Goal: Task Accomplishment & Management: Use online tool/utility

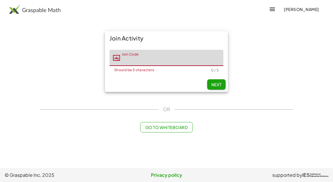
click at [269, 12] on icon "button" at bounding box center [272, 9] width 7 height 7
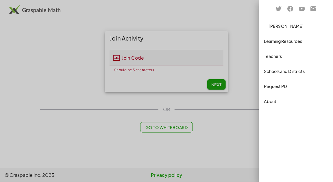
click at [245, 19] on div at bounding box center [166, 91] width 333 height 182
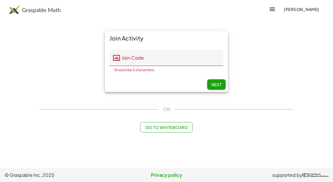
click at [160, 56] on input "Join Code" at bounding box center [172, 58] width 104 height 16
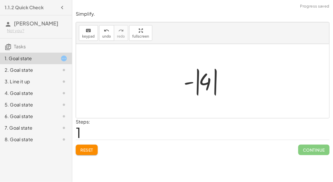
click at [323, 154] on span "Continue" at bounding box center [314, 150] width 31 height 10
click at [312, 149] on span "Continue" at bounding box center [314, 150] width 31 height 10
click at [309, 150] on span "Continue" at bounding box center [314, 150] width 31 height 10
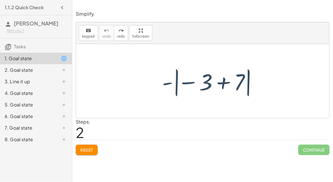
click at [268, 179] on div "Simplify. keyboard keypad undo undo redo redo fullscreen - | − 3 + 7 | - | − 3 …" at bounding box center [202, 91] width 261 height 182
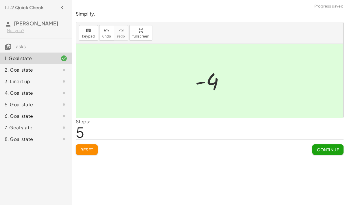
scroll to position [8, 0]
click at [329, 145] on button "Continue" at bounding box center [327, 150] width 31 height 10
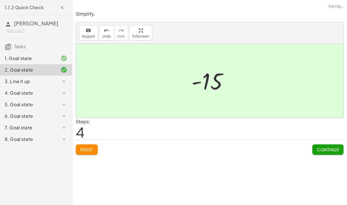
click at [327, 145] on button "Continue" at bounding box center [327, 150] width 31 height 10
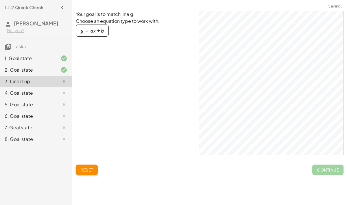
click at [323, 165] on span "Continue" at bounding box center [327, 170] width 31 height 10
click at [325, 165] on span "Continue" at bounding box center [327, 170] width 31 height 10
click at [50, 90] on div "4. Goal state" at bounding box center [28, 93] width 47 height 7
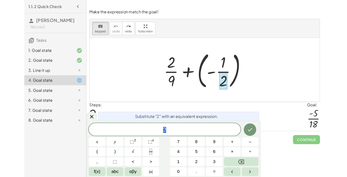
scroll to position [18, 0]
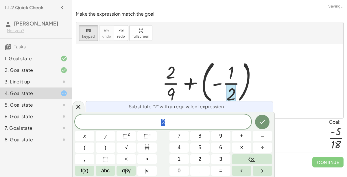
click at [248, 146] on button "×" at bounding box center [241, 147] width 19 height 10
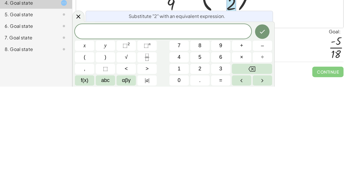
click at [203, 162] on button "2" at bounding box center [199, 159] width 19 height 10
click at [244, 148] on button "×" at bounding box center [241, 147] width 19 height 10
click at [221, 135] on span "9" at bounding box center [220, 136] width 3 height 8
click at [259, 119] on icon "Done" at bounding box center [262, 121] width 7 height 7
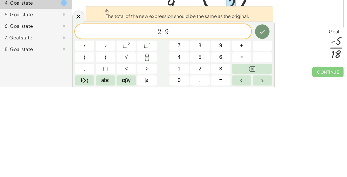
click at [257, 118] on button "Done" at bounding box center [262, 122] width 14 height 14
click at [259, 120] on icon "Done" at bounding box center [262, 121] width 7 height 7
click at [264, 121] on icon "Done" at bounding box center [262, 122] width 5 height 4
click at [263, 123] on icon "Done" at bounding box center [262, 121] width 7 height 7
click at [262, 123] on icon "Done" at bounding box center [262, 122] width 5 height 4
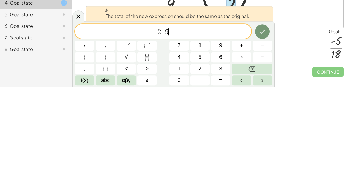
click at [260, 124] on icon "Done" at bounding box center [262, 121] width 7 height 7
click at [264, 121] on icon "Done" at bounding box center [262, 121] width 7 height 7
click at [262, 122] on icon "Done" at bounding box center [262, 121] width 7 height 7
click at [260, 123] on icon "Done" at bounding box center [262, 121] width 7 height 7
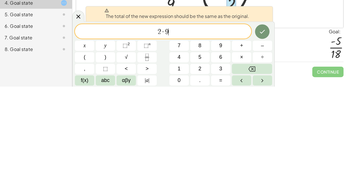
click at [263, 119] on icon "Done" at bounding box center [262, 121] width 7 height 7
click at [299, 155] on div "Simplify. keyboard keypad undo undo redo redo fullscreen - | − 3 + 7 | - | + 7 …" at bounding box center [209, 88] width 275 height 177
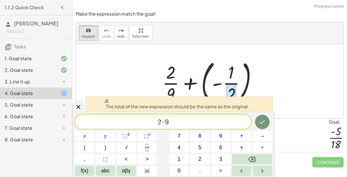
click at [259, 159] on button "Backspace" at bounding box center [252, 159] width 40 height 10
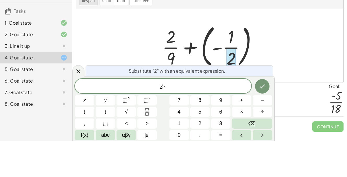
click at [311, 118] on div "Steps: 2 Goal: · - 5 · 18" at bounding box center [210, 135] width 268 height 34
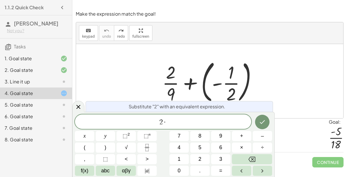
click at [264, 160] on button "Backspace" at bounding box center [252, 159] width 40 height 10
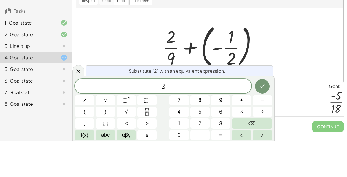
click at [312, 118] on div "Steps: 2 Goal: · - 5 · 18" at bounding box center [210, 135] width 268 height 34
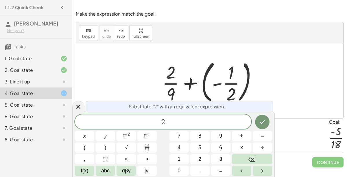
click at [258, 157] on button "Backspace" at bounding box center [252, 159] width 40 height 10
click at [209, 122] on span "2" at bounding box center [163, 122] width 176 height 8
click at [242, 146] on span "×" at bounding box center [241, 147] width 3 height 8
click at [221, 136] on span "9" at bounding box center [220, 136] width 3 height 8
click at [261, 119] on icon "Done" at bounding box center [262, 121] width 7 height 7
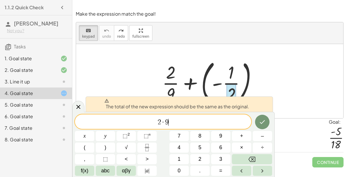
click at [257, 122] on button "Done" at bounding box center [262, 122] width 14 height 14
click at [260, 121] on icon "Done" at bounding box center [262, 121] width 7 height 7
click at [261, 120] on icon "Done" at bounding box center [262, 121] width 7 height 7
click at [260, 121] on icon "Done" at bounding box center [262, 121] width 7 height 7
click at [261, 117] on button "Done" at bounding box center [262, 122] width 14 height 14
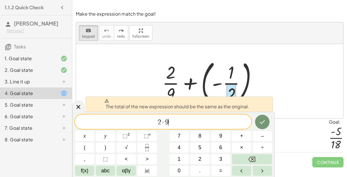
click at [261, 117] on button "Done" at bounding box center [262, 122] width 14 height 14
click at [264, 117] on button "Done" at bounding box center [262, 122] width 14 height 14
click at [263, 119] on icon "Done" at bounding box center [262, 121] width 7 height 7
click at [260, 119] on icon "Done" at bounding box center [262, 121] width 7 height 7
click at [260, 117] on button "Done" at bounding box center [262, 122] width 14 height 14
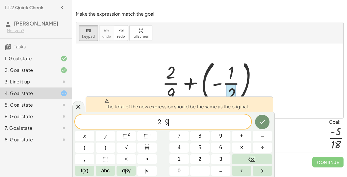
click at [260, 117] on button "Done" at bounding box center [262, 122] width 14 height 14
click at [94, 131] on div at bounding box center [84, 136] width 19 height 10
click at [257, 119] on button "Done" at bounding box center [262, 122] width 14 height 14
click at [258, 119] on button "Done" at bounding box center [262, 122] width 14 height 14
click at [259, 117] on button "Done" at bounding box center [262, 122] width 14 height 14
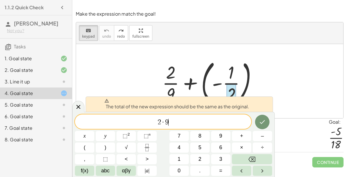
click at [258, 119] on button "Done" at bounding box center [262, 122] width 14 height 14
click at [263, 157] on button "Backspace" at bounding box center [252, 159] width 40 height 10
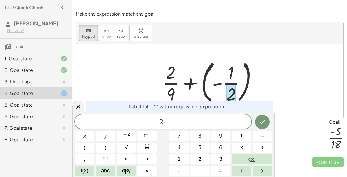
click at [261, 159] on button "Backspace" at bounding box center [252, 159] width 40 height 10
click at [261, 157] on button "Backspace" at bounding box center [252, 159] width 40 height 10
click at [260, 158] on button "Backspace" at bounding box center [252, 159] width 40 height 10
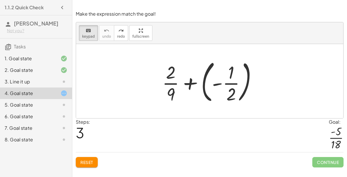
click at [230, 58] on div at bounding box center [212, 81] width 93 height 48
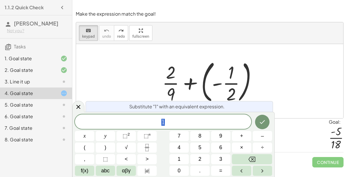
click at [78, 107] on icon at bounding box center [78, 107] width 4 height 4
click at [183, 22] on div "keyboard keypad undo [PERSON_NAME] redo fullscreen" at bounding box center [209, 33] width 267 height 22
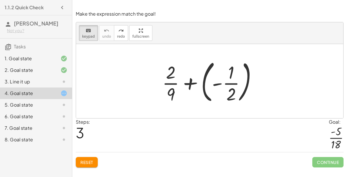
click at [52, 105] on div at bounding box center [59, 104] width 16 height 7
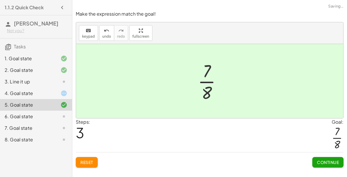
scroll to position [10, 0]
click at [331, 159] on span "Continue" at bounding box center [328, 161] width 22 height 5
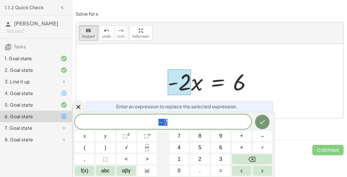
click at [207, 121] on span "− 2" at bounding box center [163, 122] width 176 height 8
click at [261, 133] on button "–" at bounding box center [262, 136] width 19 height 10
click at [253, 159] on icon "Backspace" at bounding box center [252, 159] width 7 height 5
click at [259, 149] on button "÷" at bounding box center [262, 147] width 19 height 10
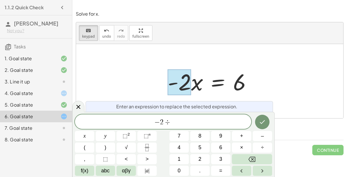
click at [204, 159] on button "2" at bounding box center [199, 159] width 19 height 10
click at [262, 121] on icon "Done" at bounding box center [262, 121] width 7 height 7
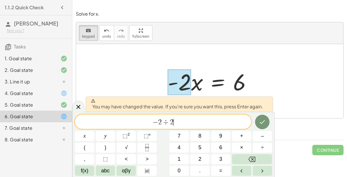
click at [255, 121] on button "Done" at bounding box center [262, 122] width 14 height 14
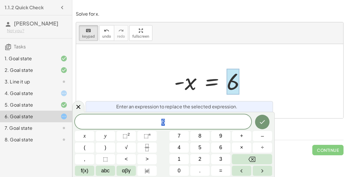
click at [206, 118] on span "6" at bounding box center [163, 122] width 176 height 8
click at [265, 148] on button "÷" at bounding box center [262, 147] width 19 height 10
click at [265, 137] on button "–" at bounding box center [262, 136] width 19 height 10
click at [201, 159] on span "2" at bounding box center [199, 159] width 3 height 8
click at [261, 118] on button "Done" at bounding box center [262, 122] width 14 height 14
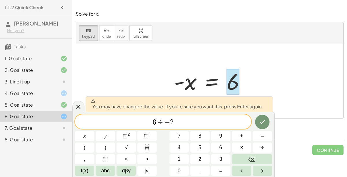
click at [257, 118] on button "Done" at bounding box center [262, 122] width 14 height 14
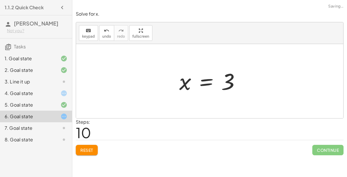
click at [327, 145] on span "Continue" at bounding box center [327, 150] width 31 height 10
click at [329, 140] on div "Continue" at bounding box center [327, 147] width 31 height 15
click at [329, 145] on span "Continue" at bounding box center [327, 150] width 31 height 10
click at [331, 145] on span "Continue" at bounding box center [327, 150] width 31 height 10
click at [330, 145] on span "Continue" at bounding box center [327, 150] width 31 height 10
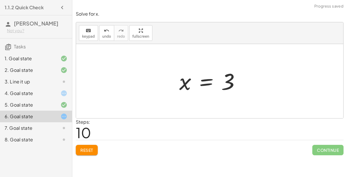
click at [332, 145] on span "Continue" at bounding box center [327, 150] width 31 height 10
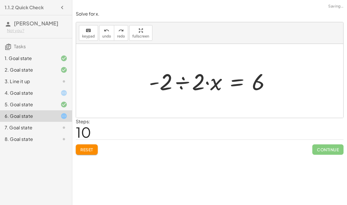
click at [93, 149] on span "Reset" at bounding box center [86, 149] width 13 height 5
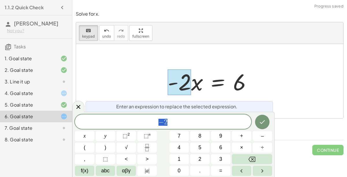
click at [196, 83] on div at bounding box center [212, 81] width 94 height 30
click at [191, 80] on div at bounding box center [179, 82] width 23 height 26
click at [192, 81] on div at bounding box center [212, 81] width 94 height 30
click at [194, 82] on div at bounding box center [212, 81] width 94 height 30
click at [258, 146] on button "÷" at bounding box center [262, 147] width 19 height 10
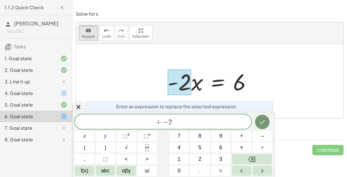
click at [259, 159] on button "Backspace" at bounding box center [252, 159] width 40 height 10
click at [174, 117] on div "​ − 2" at bounding box center [163, 121] width 176 height 14
click at [166, 122] on span "2" at bounding box center [165, 122] width 3 height 7
click at [266, 148] on button "÷" at bounding box center [262, 147] width 19 height 10
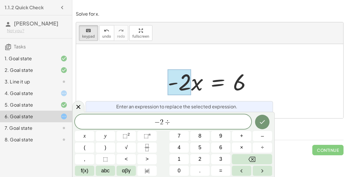
click at [259, 135] on button "–" at bounding box center [262, 136] width 19 height 10
click at [200, 158] on span "2" at bounding box center [199, 159] width 3 height 8
click at [260, 121] on icon "Done" at bounding box center [262, 121] width 7 height 7
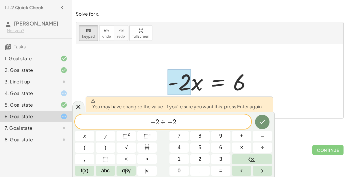
click at [259, 126] on button "Done" at bounding box center [262, 122] width 14 height 14
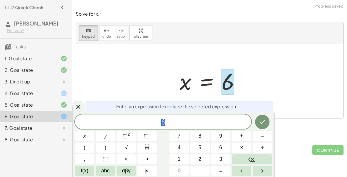
click at [202, 118] on span "6" at bounding box center [163, 122] width 176 height 8
click at [264, 148] on span "÷" at bounding box center [262, 147] width 3 height 8
click at [262, 137] on span "–" at bounding box center [262, 136] width 3 height 8
click at [202, 155] on button "2" at bounding box center [199, 159] width 19 height 10
click at [266, 120] on icon "Done" at bounding box center [262, 121] width 7 height 7
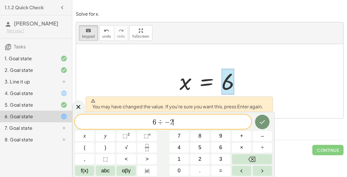
click at [260, 124] on icon "Done" at bounding box center [262, 121] width 7 height 7
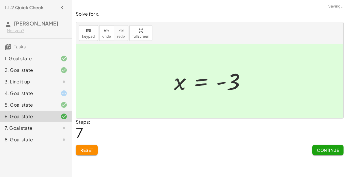
click at [333, 147] on span "Continue" at bounding box center [328, 149] width 22 height 5
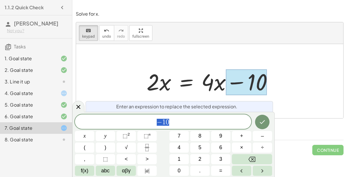
click at [221, 122] on span "− 1 0" at bounding box center [163, 122] width 176 height 8
click at [241, 137] on span "+" at bounding box center [241, 136] width 3 height 8
click at [261, 134] on span "–" at bounding box center [262, 136] width 3 height 8
click at [180, 138] on span "7" at bounding box center [179, 136] width 3 height 8
click at [253, 157] on icon "Backspace" at bounding box center [252, 159] width 7 height 7
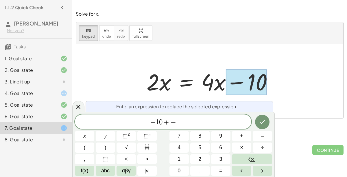
click at [181, 159] on button "1" at bounding box center [179, 159] width 19 height 10
click at [180, 168] on span "0" at bounding box center [179, 171] width 3 height 8
click at [260, 121] on icon "Done" at bounding box center [262, 121] width 7 height 7
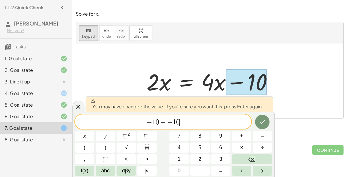
scroll to position [9, 0]
click at [254, 156] on icon "Backspace" at bounding box center [252, 159] width 7 height 7
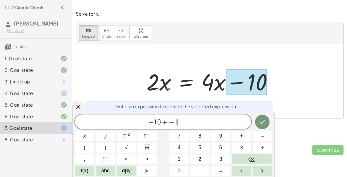
click at [254, 156] on icon "Backspace" at bounding box center [252, 159] width 7 height 7
click at [179, 158] on span "1" at bounding box center [179, 159] width 3 height 8
click at [180, 170] on span "0" at bounding box center [179, 171] width 3 height 8
click at [262, 122] on icon "Done" at bounding box center [262, 121] width 7 height 7
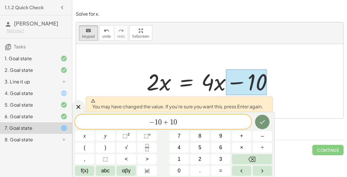
click at [259, 122] on button "Done" at bounding box center [262, 122] width 14 height 14
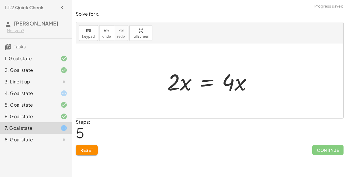
click at [91, 147] on span "Reset" at bounding box center [86, 149] width 13 height 5
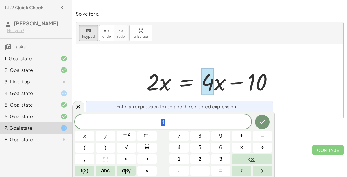
click at [217, 73] on div at bounding box center [212, 81] width 136 height 30
click at [201, 120] on span "4" at bounding box center [163, 122] width 176 height 8
click at [225, 122] on span "4 ​" at bounding box center [163, 122] width 176 height 8
click at [223, 122] on span "4 ​" at bounding box center [163, 122] width 176 height 8
click at [78, 110] on icon at bounding box center [78, 106] width 7 height 7
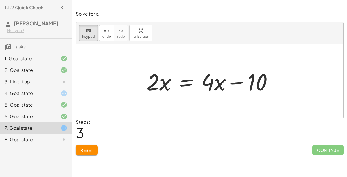
click at [207, 73] on div at bounding box center [212, 81] width 136 height 30
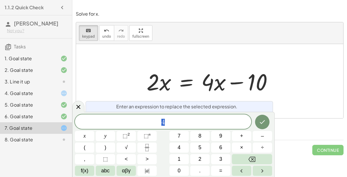
click at [76, 110] on icon at bounding box center [78, 106] width 7 height 7
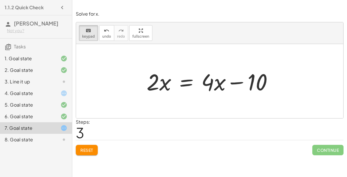
click at [162, 79] on div at bounding box center [212, 81] width 136 height 30
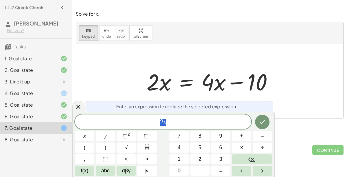
click at [155, 79] on div at bounding box center [212, 81] width 136 height 30
click at [186, 128] on div "2 x" at bounding box center [163, 121] width 176 height 14
click at [263, 137] on span "–" at bounding box center [262, 136] width 3 height 8
click at [200, 159] on span "2" at bounding box center [199, 159] width 3 height 8
click at [94, 131] on div at bounding box center [84, 136] width 19 height 10
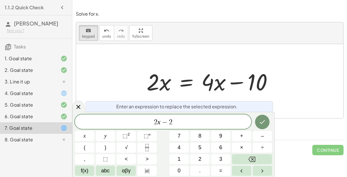
click at [262, 122] on icon "Done" at bounding box center [262, 121] width 7 height 7
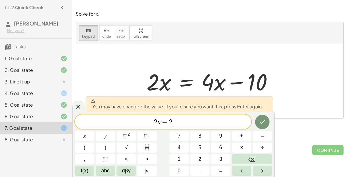
click at [260, 121] on icon "Done" at bounding box center [262, 121] width 7 height 7
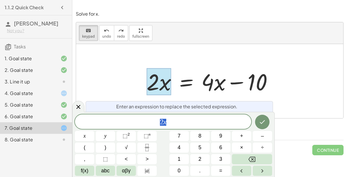
click at [227, 121] on span "2 x" at bounding box center [163, 122] width 176 height 8
click at [264, 147] on span "÷" at bounding box center [262, 147] width 3 height 8
click at [260, 139] on button "–" at bounding box center [262, 136] width 19 height 10
click at [260, 158] on button "Backspace" at bounding box center [252, 159] width 40 height 10
click at [199, 158] on span "2" at bounding box center [199, 159] width 3 height 8
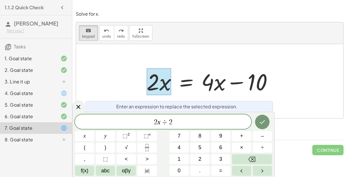
scroll to position [2, 0]
click at [259, 120] on icon "Done" at bounding box center [262, 121] width 7 height 7
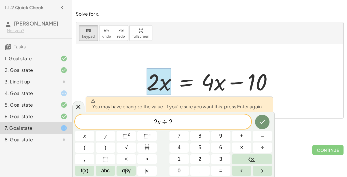
click at [258, 125] on button "Done" at bounding box center [262, 122] width 14 height 14
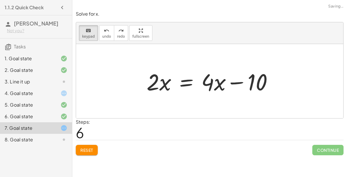
click at [159, 81] on div at bounding box center [212, 81] width 136 height 30
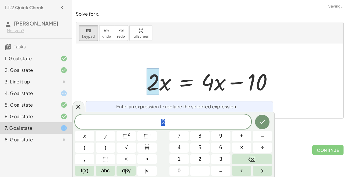
click at [169, 86] on div at bounding box center [212, 81] width 136 height 30
click at [164, 82] on div at bounding box center [212, 81] width 136 height 30
click at [184, 120] on span "2 x" at bounding box center [163, 122] width 176 height 8
click at [264, 146] on span "÷" at bounding box center [262, 147] width 3 height 8
click at [200, 161] on span "2" at bounding box center [199, 159] width 3 height 8
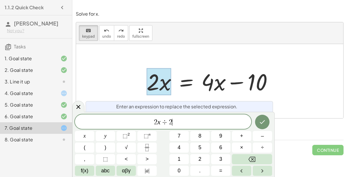
click at [260, 121] on icon "Done" at bounding box center [262, 121] width 7 height 7
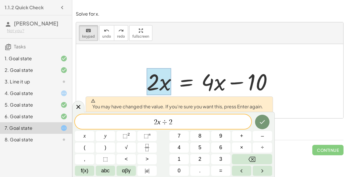
click at [261, 121] on icon "Done" at bounding box center [262, 121] width 7 height 7
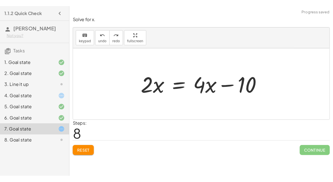
scroll to position [0, 0]
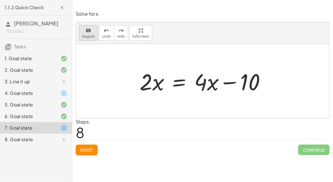
click at [86, 33] on icon "keyboard" at bounding box center [88, 30] width 5 height 7
click at [156, 85] on div at bounding box center [152, 81] width 25 height 27
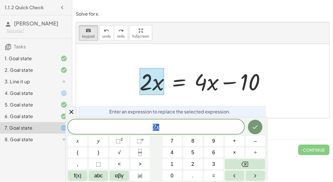
click at [172, 128] on span "2 x" at bounding box center [156, 127] width 176 height 8
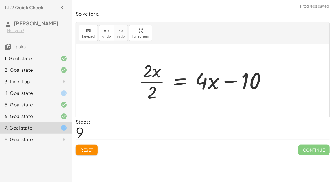
click at [149, 83] on div at bounding box center [205, 81] width 138 height 45
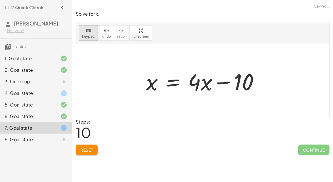
click at [88, 33] on icon "keyboard" at bounding box center [88, 30] width 5 height 7
click at [199, 91] on div at bounding box center [194, 81] width 13 height 27
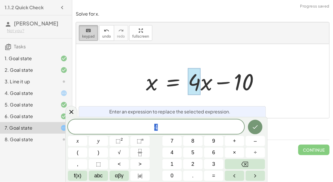
click at [89, 36] on span "keypad" at bounding box center [88, 36] width 13 height 4
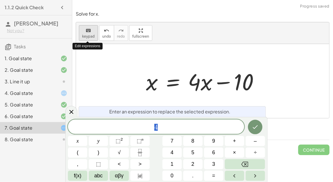
click at [89, 36] on span "keypad" at bounding box center [88, 36] width 13 height 4
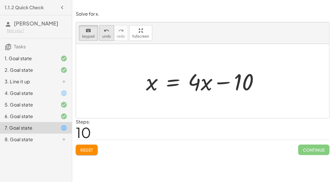
click at [100, 33] on button "undo undo" at bounding box center [106, 33] width 15 height 16
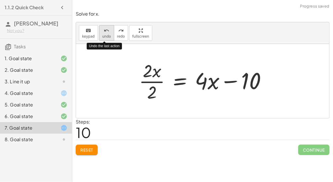
click at [100, 33] on button "undo undo" at bounding box center [106, 33] width 15 height 16
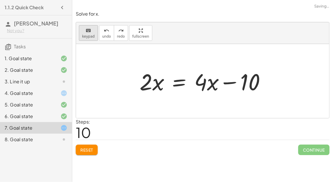
click at [88, 32] on icon "keyboard" at bounding box center [88, 30] width 5 height 7
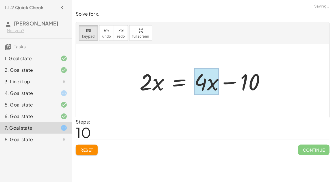
click at [208, 80] on div at bounding box center [206, 81] width 25 height 27
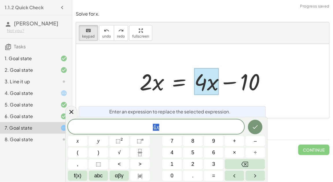
click at [172, 127] on span "4 x" at bounding box center [156, 127] width 176 height 8
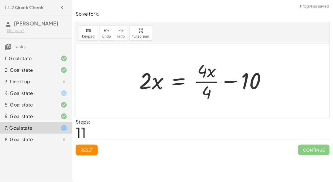
click at [211, 83] on div at bounding box center [205, 81] width 138 height 45
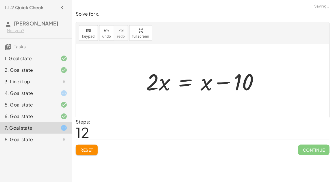
click at [205, 87] on div at bounding box center [205, 81] width 124 height 30
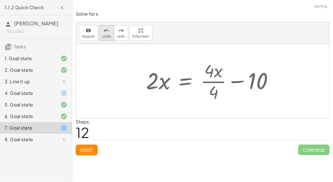
click at [103, 39] on button "undo undo" at bounding box center [106, 33] width 15 height 16
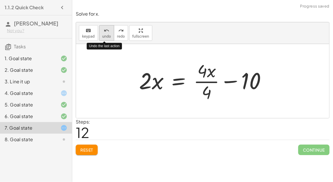
click at [105, 36] on span "undo" at bounding box center [106, 36] width 9 height 4
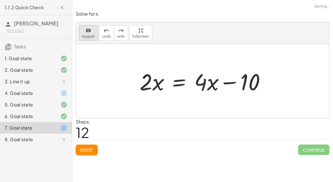
click at [87, 30] on icon "keyboard" at bounding box center [88, 30] width 5 height 7
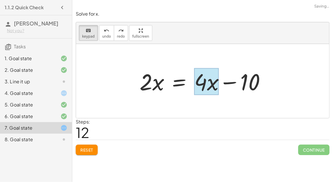
click at [208, 87] on div at bounding box center [206, 81] width 25 height 27
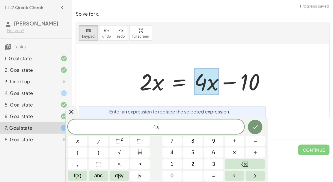
click at [193, 125] on span "4 x ​" at bounding box center [156, 127] width 176 height 8
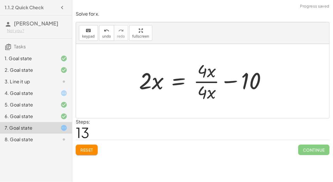
click at [207, 84] on div at bounding box center [205, 81] width 138 height 45
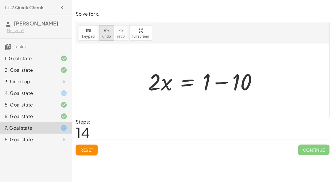
click at [104, 30] on icon "undo" at bounding box center [106, 30] width 5 height 7
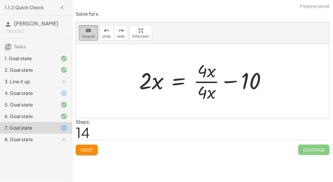
click at [87, 30] on icon "keyboard" at bounding box center [88, 30] width 5 height 7
click at [209, 88] on div at bounding box center [207, 92] width 19 height 20
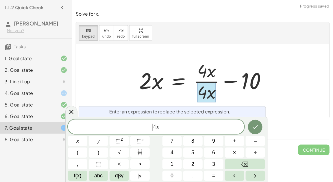
click at [152, 129] on span "​ 4 x" at bounding box center [156, 127] width 176 height 8
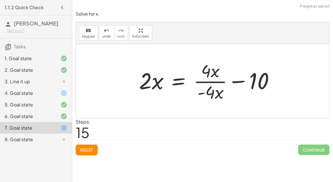
click at [208, 79] on div at bounding box center [209, 81] width 146 height 45
click at [205, 92] on div at bounding box center [209, 81] width 146 height 45
click at [103, 36] on span "undo" at bounding box center [106, 36] width 9 height 4
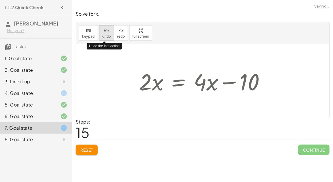
click at [103, 36] on span "undo" at bounding box center [106, 36] width 9 height 4
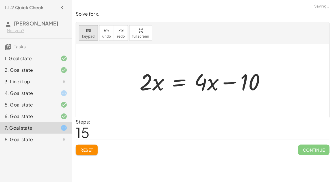
click at [86, 34] on span "keypad" at bounding box center [88, 36] width 13 height 4
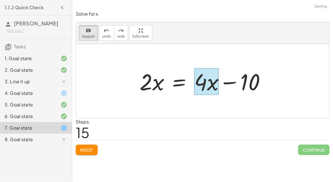
click at [214, 89] on div at bounding box center [206, 81] width 25 height 27
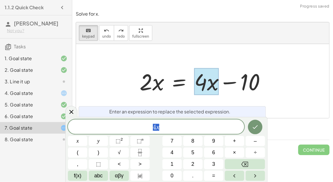
click at [150, 125] on span "4 x" at bounding box center [156, 127] width 176 height 8
click at [172, 128] on span "​ 4 x" at bounding box center [156, 127] width 176 height 8
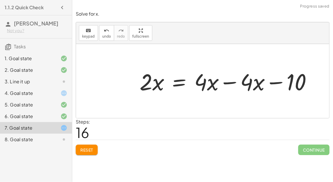
click at [224, 84] on div at bounding box center [228, 81] width 183 height 30
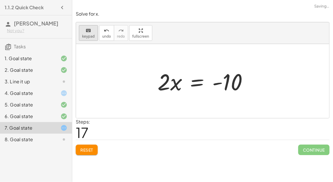
click at [87, 28] on icon "keyboard" at bounding box center [88, 30] width 5 height 7
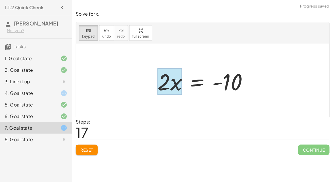
click at [173, 84] on div at bounding box center [170, 81] width 25 height 27
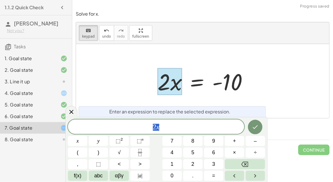
click at [178, 129] on span "2 x" at bounding box center [156, 127] width 176 height 8
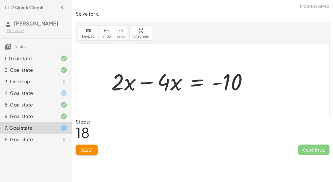
click at [144, 84] on div at bounding box center [181, 81] width 147 height 30
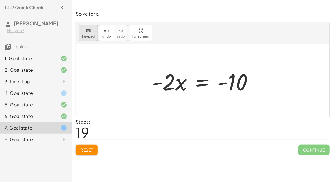
click at [93, 35] on span "keypad" at bounding box center [88, 36] width 13 height 4
click at [84, 34] on span "keypad" at bounding box center [88, 36] width 13 height 4
click at [202, 82] on div at bounding box center [204, 81] width 111 height 30
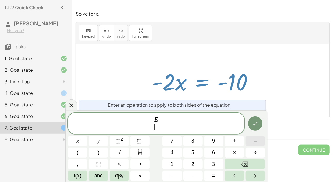
click at [250, 140] on button "–" at bounding box center [255, 141] width 19 height 10
click at [196, 160] on button "2" at bounding box center [192, 164] width 19 height 10
click at [260, 120] on button "Done" at bounding box center [255, 123] width 14 height 14
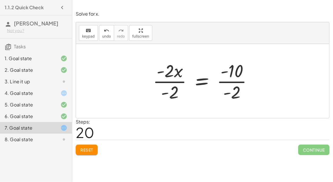
click at [198, 80] on div at bounding box center [205, 81] width 110 height 45
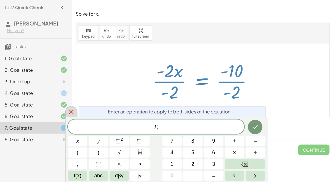
click at [73, 108] on div at bounding box center [71, 111] width 12 height 11
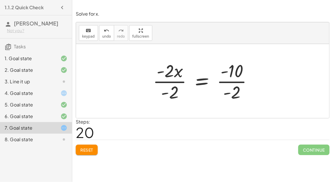
click at [171, 78] on div at bounding box center [205, 81] width 110 height 45
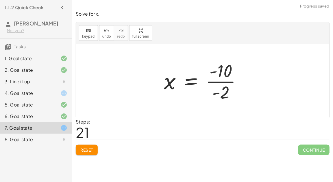
click at [230, 79] on div at bounding box center [205, 81] width 88 height 45
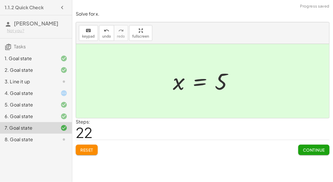
click at [305, 150] on span "Continue" at bounding box center [314, 149] width 22 height 5
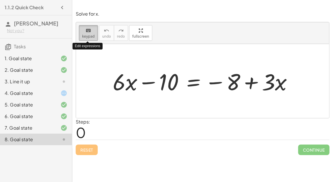
click at [88, 34] on span "keypad" at bounding box center [88, 36] width 13 height 4
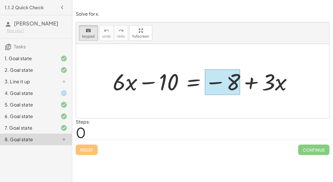
click at [234, 82] on div at bounding box center [223, 82] width 36 height 26
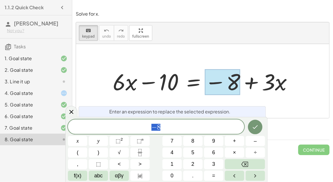
click at [175, 126] on span "− 8" at bounding box center [156, 127] width 176 height 8
click at [237, 141] on button "+" at bounding box center [234, 141] width 19 height 10
click at [200, 141] on button "8" at bounding box center [192, 141] width 19 height 10
click at [252, 128] on icon "Done" at bounding box center [255, 127] width 7 height 7
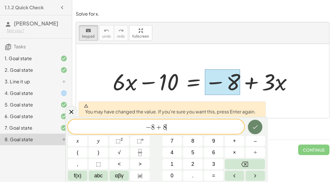
click at [252, 128] on icon "Done" at bounding box center [255, 127] width 7 height 7
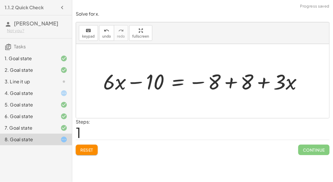
click at [231, 82] on div at bounding box center [204, 81] width 209 height 28
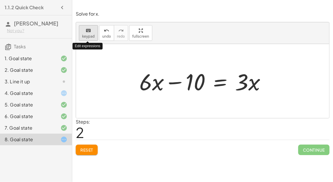
click at [87, 33] on icon "keyboard" at bounding box center [88, 30] width 5 height 7
click at [104, 33] on icon "undo" at bounding box center [106, 30] width 5 height 7
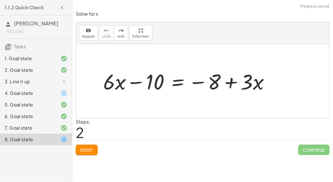
click at [182, 81] on div at bounding box center [188, 81] width 177 height 28
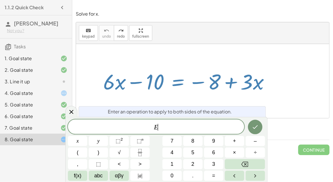
click at [141, 81] on div at bounding box center [188, 81] width 177 height 28
click at [115, 78] on div at bounding box center [188, 81] width 177 height 28
click at [70, 110] on icon at bounding box center [71, 112] width 4 height 4
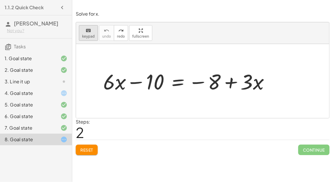
click at [89, 35] on span "keypad" at bounding box center [88, 36] width 13 height 4
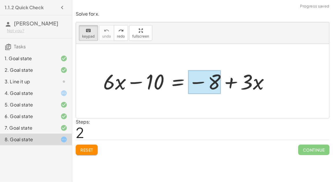
click at [210, 90] on div at bounding box center [204, 82] width 33 height 24
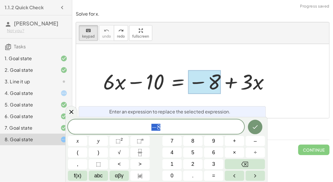
click at [196, 126] on span "− 8" at bounding box center [156, 127] width 176 height 8
click at [238, 142] on button "+" at bounding box center [234, 141] width 19 height 10
click at [185, 141] on button "8" at bounding box center [192, 141] width 19 height 10
click at [260, 125] on button "Done" at bounding box center [255, 127] width 14 height 14
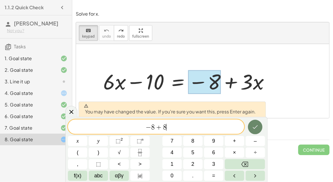
click at [260, 125] on button "Done" at bounding box center [255, 127] width 14 height 14
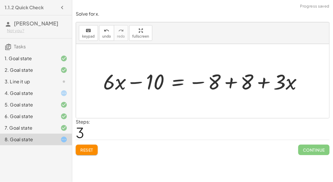
click at [233, 82] on div at bounding box center [204, 81] width 209 height 28
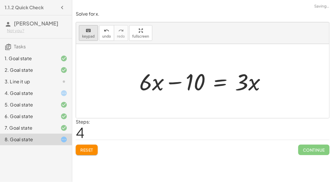
click at [86, 32] on icon "keyboard" at bounding box center [88, 30] width 5 height 7
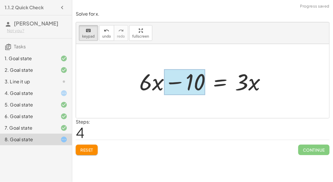
click at [187, 78] on div at bounding box center [184, 82] width 41 height 26
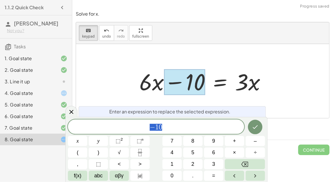
click at [191, 123] on span "− 1 0" at bounding box center [156, 127] width 176 height 8
click at [235, 137] on button "+" at bounding box center [234, 141] width 19 height 10
click at [170, 168] on button "1" at bounding box center [172, 164] width 19 height 10
click at [171, 172] on span "0" at bounding box center [172, 176] width 3 height 8
click at [256, 128] on icon "Done" at bounding box center [255, 127] width 7 height 7
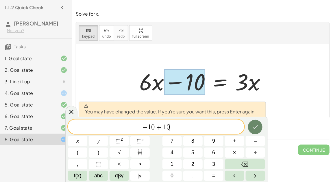
click at [256, 128] on icon "Done" at bounding box center [255, 127] width 7 height 7
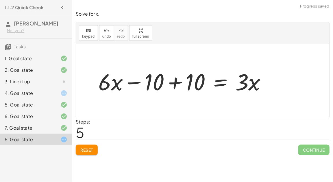
click at [173, 82] on div at bounding box center [184, 81] width 178 height 30
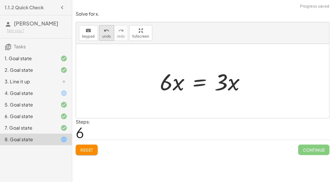
click at [107, 29] on icon "undo" at bounding box center [106, 30] width 5 height 7
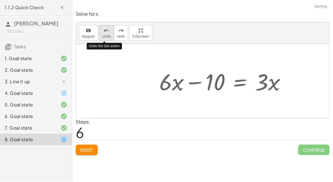
click at [107, 29] on icon "undo" at bounding box center [106, 30] width 5 height 7
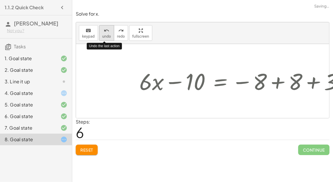
click at [107, 29] on icon "undo" at bounding box center [106, 30] width 5 height 7
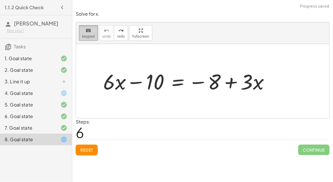
click at [91, 26] on button "keyboard keypad" at bounding box center [88, 33] width 19 height 16
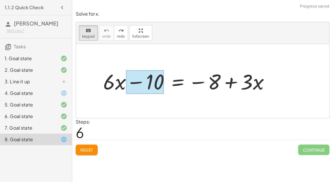
click at [147, 75] on div at bounding box center [145, 82] width 38 height 24
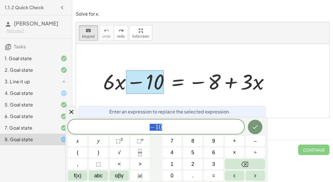
click at [175, 121] on div "− 1 0" at bounding box center [156, 126] width 176 height 14
click at [239, 142] on button "+" at bounding box center [234, 141] width 19 height 10
click at [181, 161] on button "1" at bounding box center [172, 164] width 19 height 10
click at [176, 169] on button "1" at bounding box center [172, 164] width 19 height 10
click at [253, 163] on button "Backspace" at bounding box center [245, 164] width 40 height 10
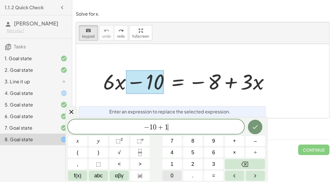
click at [169, 175] on button "0" at bounding box center [172, 176] width 19 height 10
click at [249, 127] on button "Done" at bounding box center [255, 127] width 14 height 14
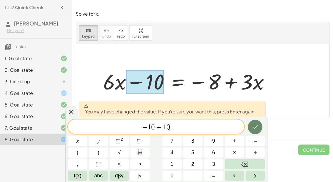
click at [251, 127] on button "Done" at bounding box center [255, 127] width 14 height 14
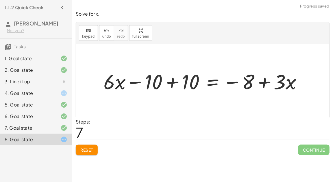
click at [174, 84] on div at bounding box center [205, 80] width 209 height 27
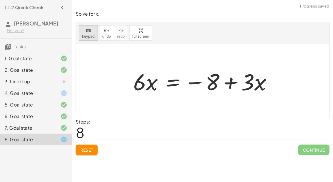
click at [84, 30] on div "keyboard" at bounding box center [88, 30] width 13 height 7
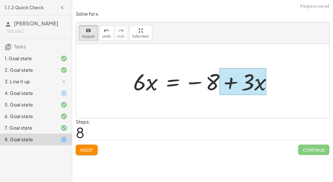
click at [258, 80] on div at bounding box center [243, 81] width 47 height 27
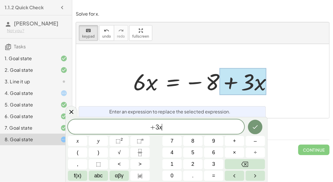
click at [210, 122] on div "+ 3 x ​" at bounding box center [156, 126] width 176 height 14
click at [229, 139] on button "+" at bounding box center [234, 141] width 19 height 10
click at [255, 139] on span "–" at bounding box center [255, 141] width 3 height 8
click at [212, 163] on button "3" at bounding box center [213, 164] width 19 height 10
click at [235, 149] on span "×" at bounding box center [234, 153] width 3 height 8
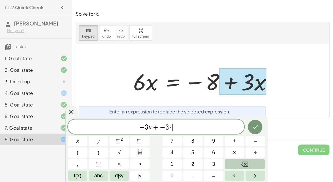
click at [252, 162] on button "Backspace" at bounding box center [245, 164] width 40 height 10
click at [255, 126] on icon "Done" at bounding box center [255, 127] width 7 height 7
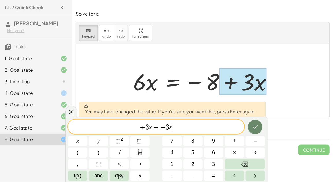
click at [255, 126] on icon "Done" at bounding box center [255, 127] width 7 height 7
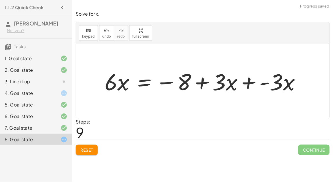
click at [275, 85] on div at bounding box center [205, 81] width 207 height 30
click at [251, 82] on div at bounding box center [205, 81] width 207 height 30
click at [250, 82] on div at bounding box center [200, 81] width 196 height 30
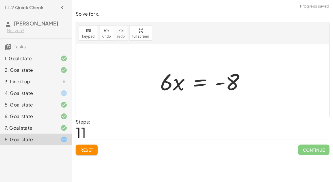
click at [198, 80] on div at bounding box center [204, 81] width 95 height 30
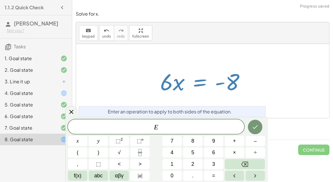
click at [168, 130] on span "E ​" at bounding box center [156, 127] width 176 height 8
click at [259, 152] on button "÷" at bounding box center [255, 153] width 19 height 10
click at [212, 150] on button "6" at bounding box center [213, 153] width 19 height 10
click at [252, 125] on icon "Done" at bounding box center [255, 127] width 7 height 7
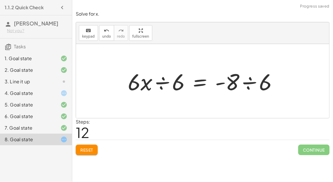
click at [163, 79] on div at bounding box center [205, 81] width 160 height 30
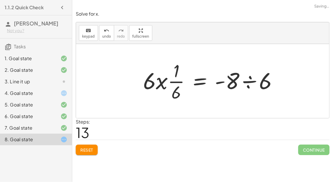
click at [253, 80] on div at bounding box center [212, 81] width 145 height 45
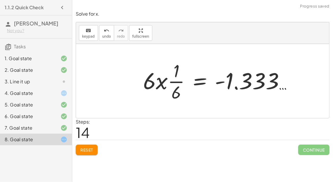
click at [164, 80] on div at bounding box center [219, 81] width 159 height 45
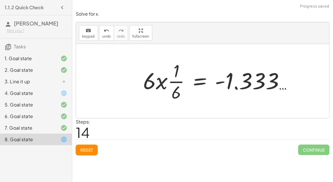
click at [164, 80] on div at bounding box center [219, 81] width 159 height 45
click at [85, 146] on button "Reset" at bounding box center [87, 150] width 22 height 10
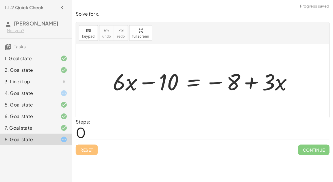
click at [32, 80] on div "3. Line it up" at bounding box center [28, 81] width 47 height 7
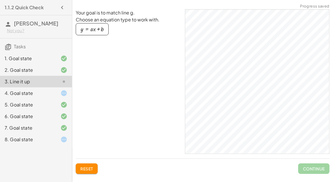
click at [39, 140] on div "8. Goal state" at bounding box center [28, 139] width 47 height 7
